Goal: Find specific page/section: Find specific page/section

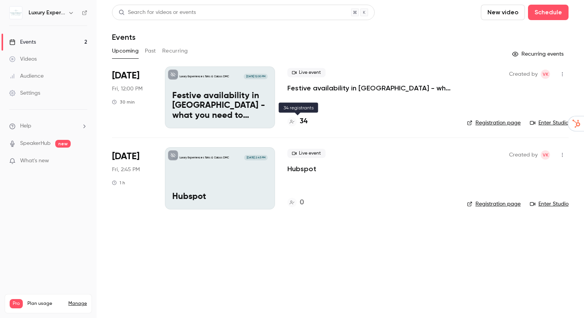
click at [303, 123] on h4 "34" at bounding box center [304, 121] width 8 height 10
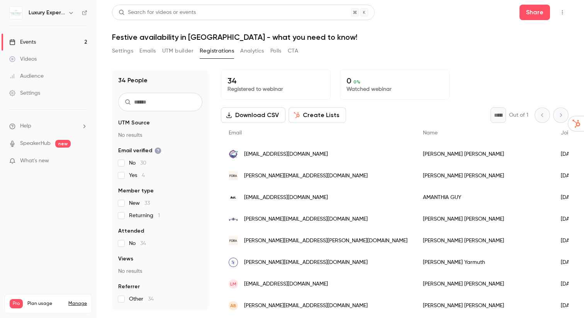
click at [185, 105] on input "text" at bounding box center [160, 102] width 84 height 19
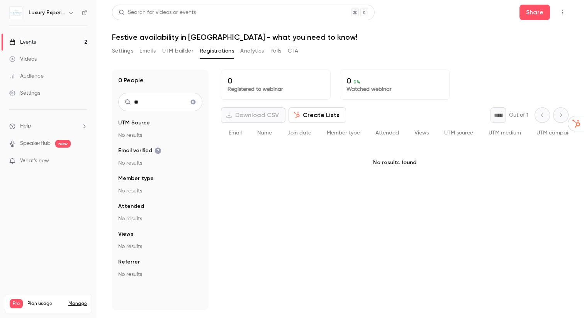
type input "*"
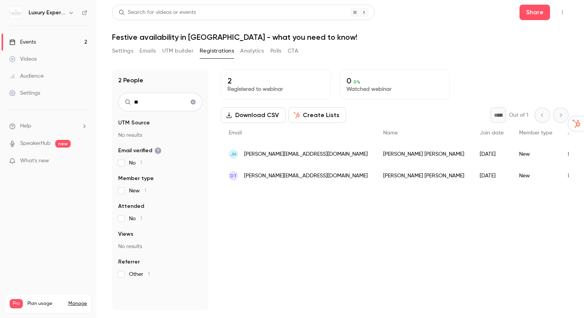
type input "*"
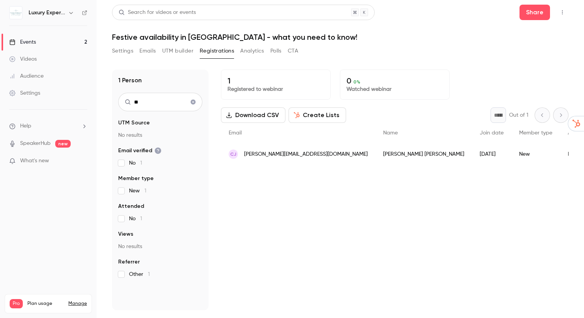
type input "*"
